Goal: Information Seeking & Learning: Learn about a topic

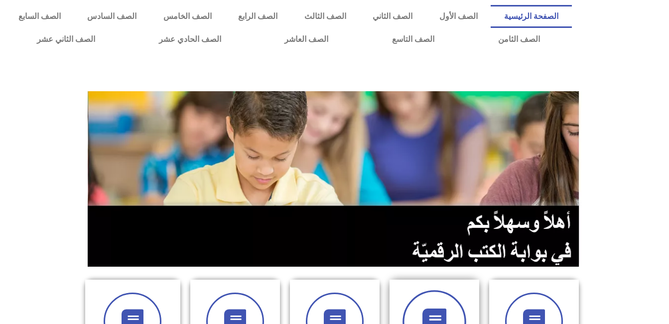
click at [431, 310] on icon at bounding box center [434, 321] width 27 height 27
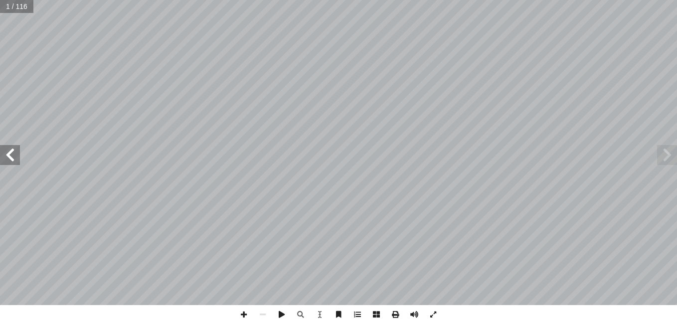
click at [8, 162] on span at bounding box center [10, 155] width 20 height 20
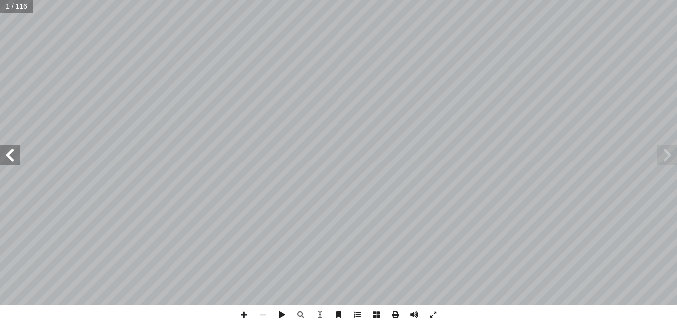
click at [8, 162] on span at bounding box center [10, 155] width 20 height 20
click at [12, 150] on span at bounding box center [10, 155] width 20 height 20
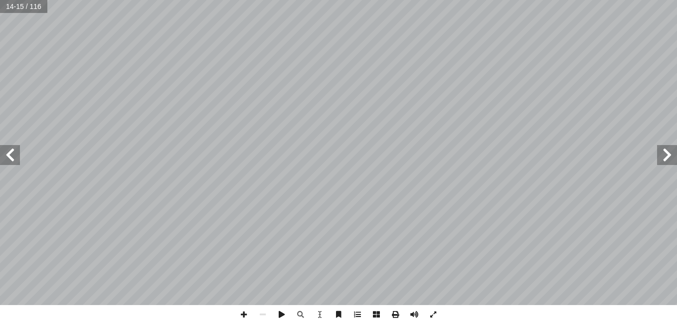
click at [12, 150] on span at bounding box center [10, 155] width 20 height 20
click at [245, 307] on span at bounding box center [243, 314] width 19 height 19
click at [243, 317] on span at bounding box center [243, 314] width 19 height 19
click at [262, 314] on span at bounding box center [262, 314] width 19 height 19
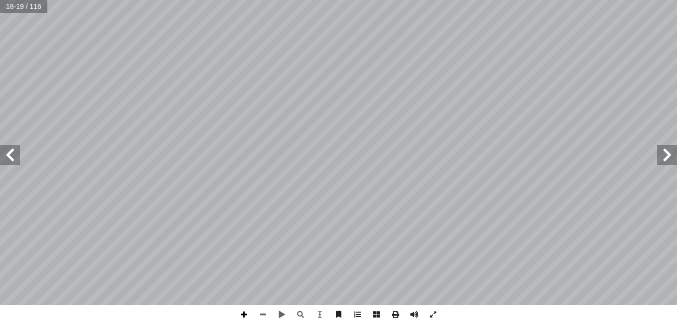
click at [244, 313] on span at bounding box center [243, 314] width 19 height 19
click at [306, 305] on div "١٤ * : ّ عملي ٌ نشاط ١ ْ جمعت ِ الملابس َ غسيل ُّ م أ ال� ْ نهت أ ا ْ ن أ ا َ ب…" at bounding box center [338, 162] width 677 height 324
click at [263, 311] on span at bounding box center [262, 314] width 19 height 19
